Goal: Book appointment/travel/reservation

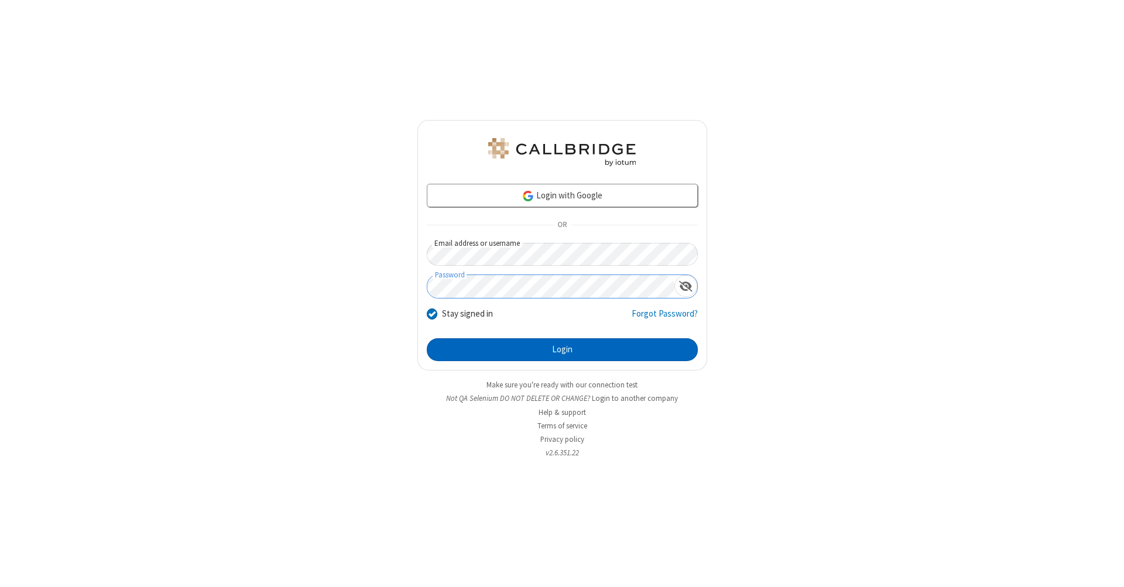
click at [562, 350] on button "Login" at bounding box center [562, 349] width 271 height 23
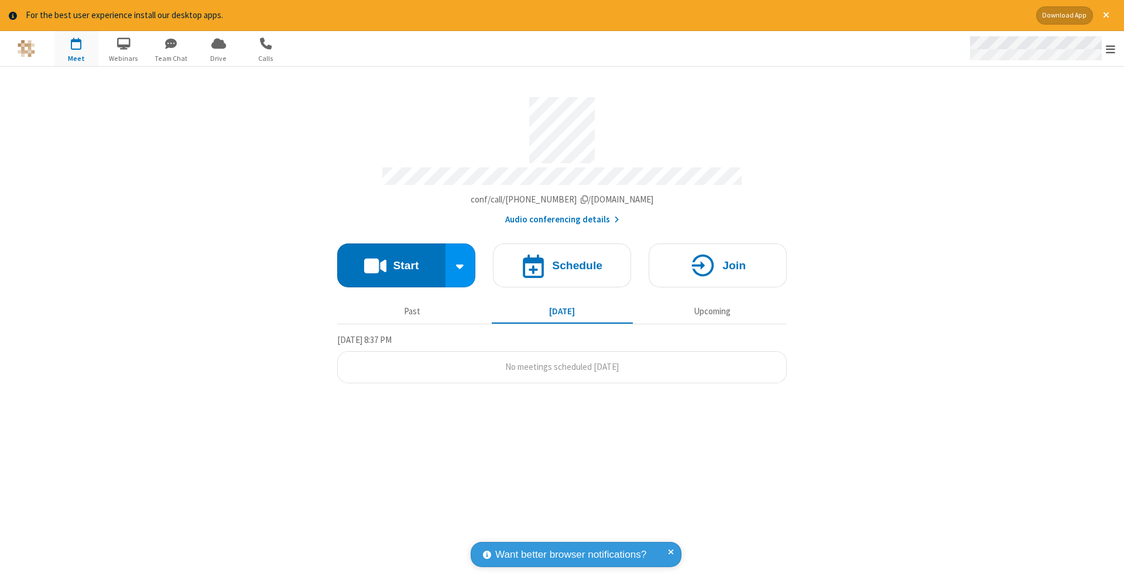
click at [1110, 49] on span "Open menu" at bounding box center [1110, 49] width 9 height 12
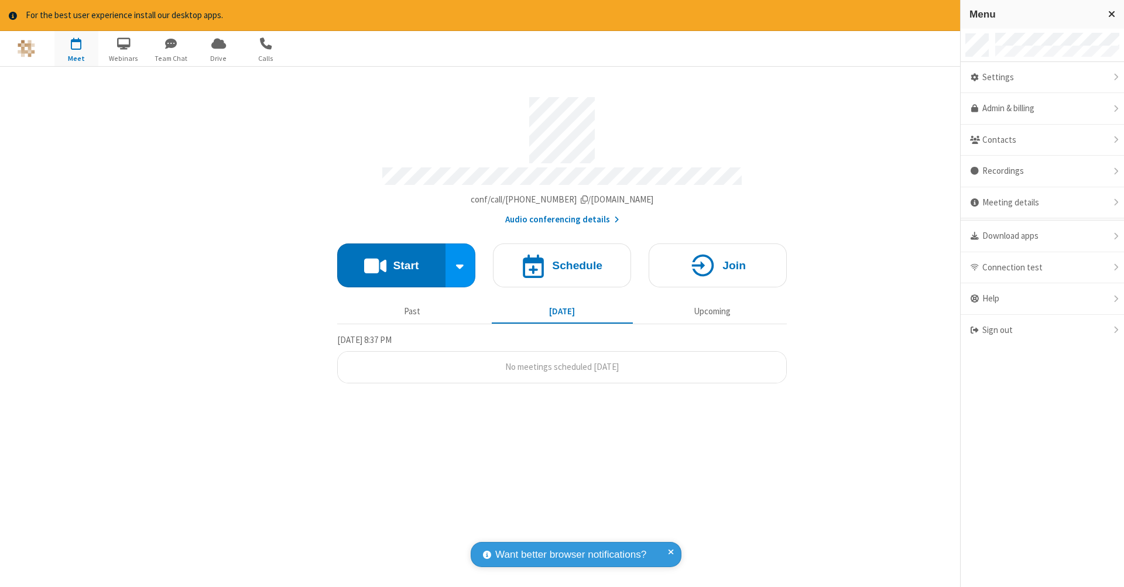
click at [76, 48] on span "button" at bounding box center [76, 43] width 44 height 20
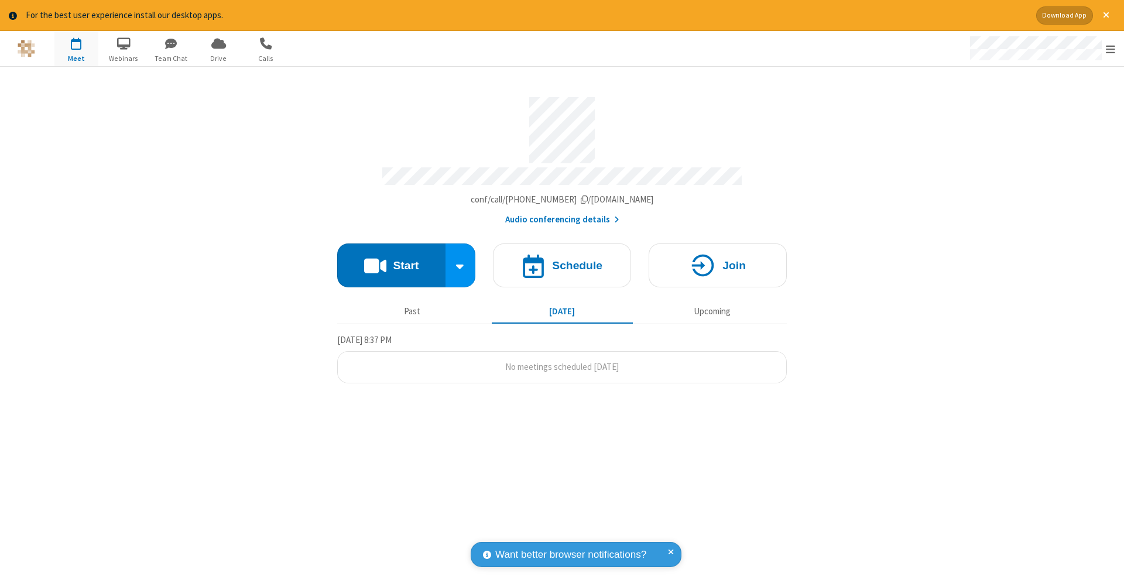
click at [76, 48] on span "button" at bounding box center [76, 43] width 44 height 20
click at [562, 260] on h4 "Schedule" at bounding box center [577, 265] width 50 height 11
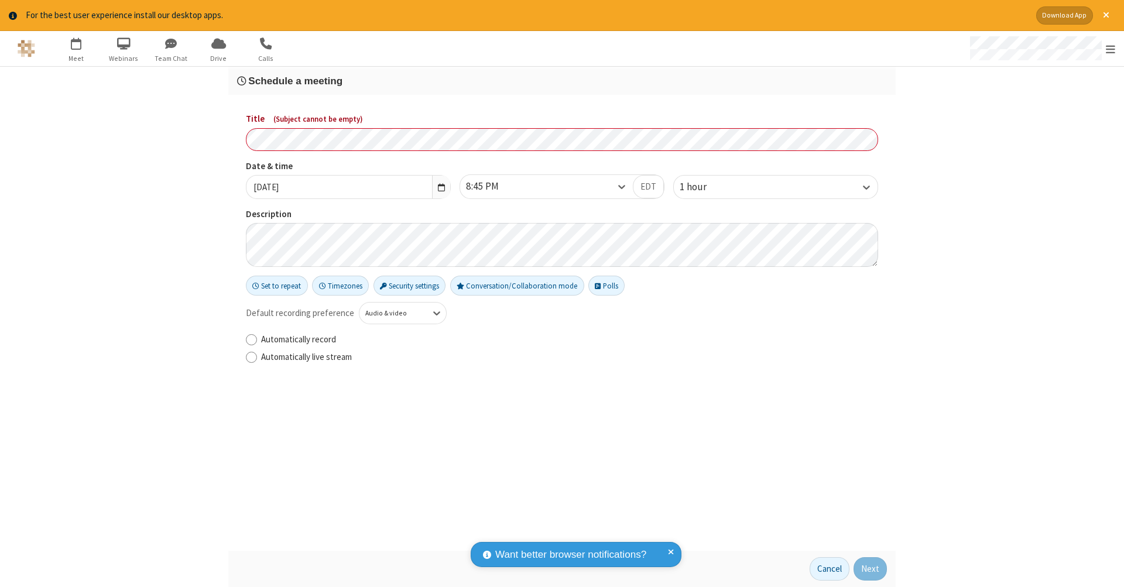
click at [562, 80] on h3 "Schedule a meeting" at bounding box center [562, 81] width 650 height 11
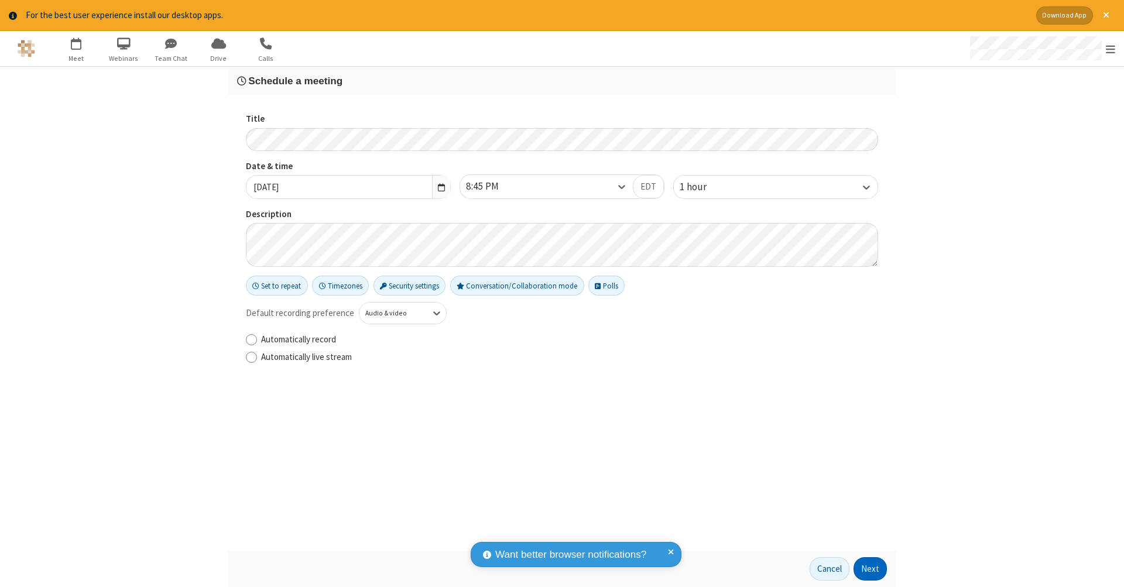
click at [870, 569] on button "Next" at bounding box center [869, 568] width 33 height 23
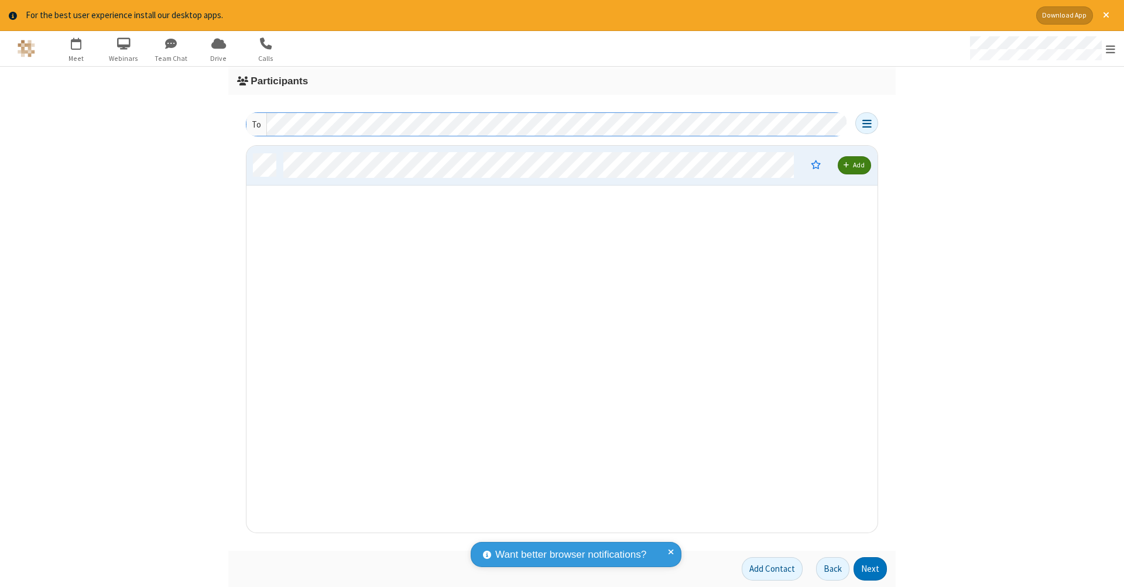
click at [870, 569] on button "Next" at bounding box center [869, 568] width 33 height 23
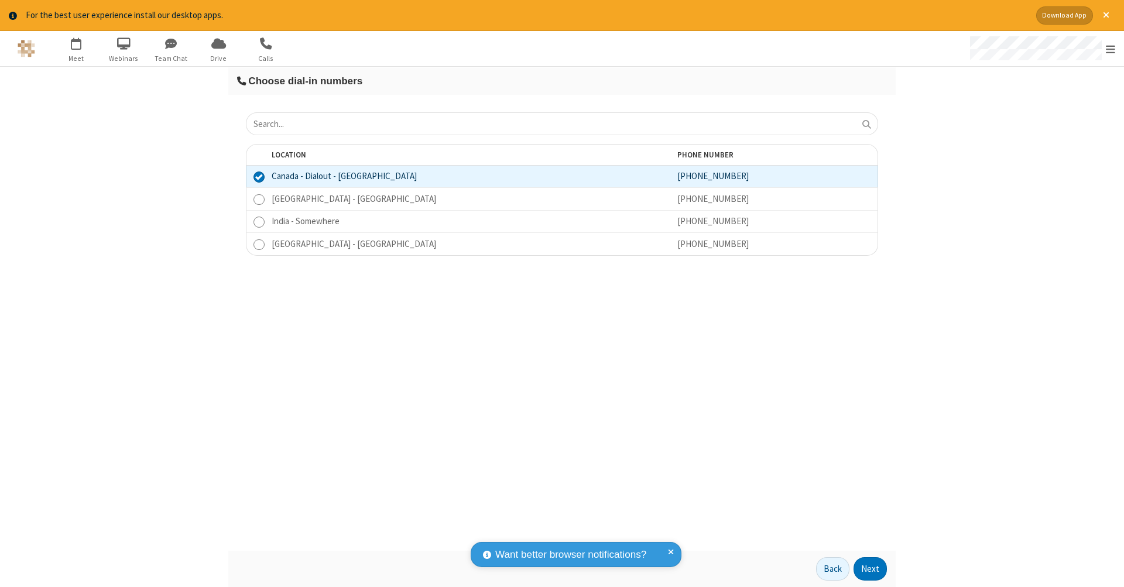
click at [870, 569] on button "Next" at bounding box center [869, 568] width 33 height 23
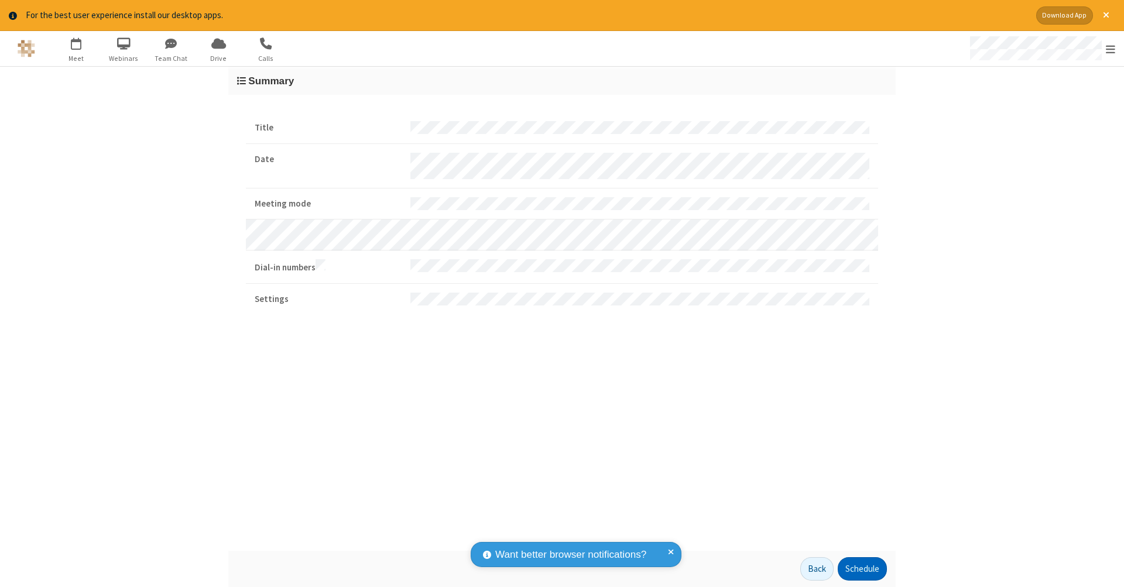
click at [862, 569] on button "Schedule" at bounding box center [862, 568] width 49 height 23
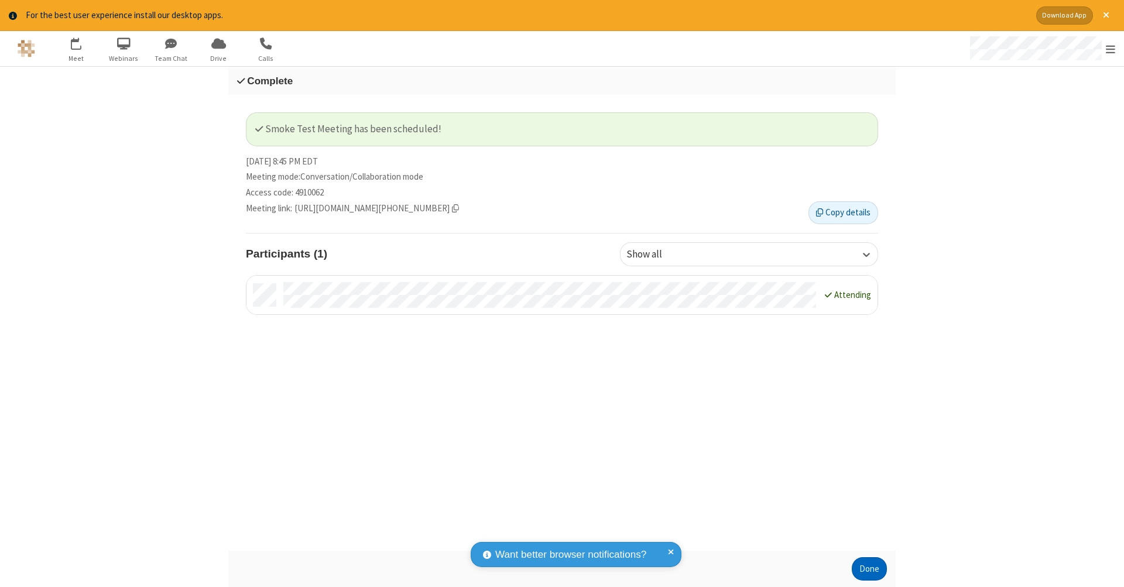
click at [869, 569] on button "Done" at bounding box center [869, 568] width 35 height 23
